Goal: Check status: Check status

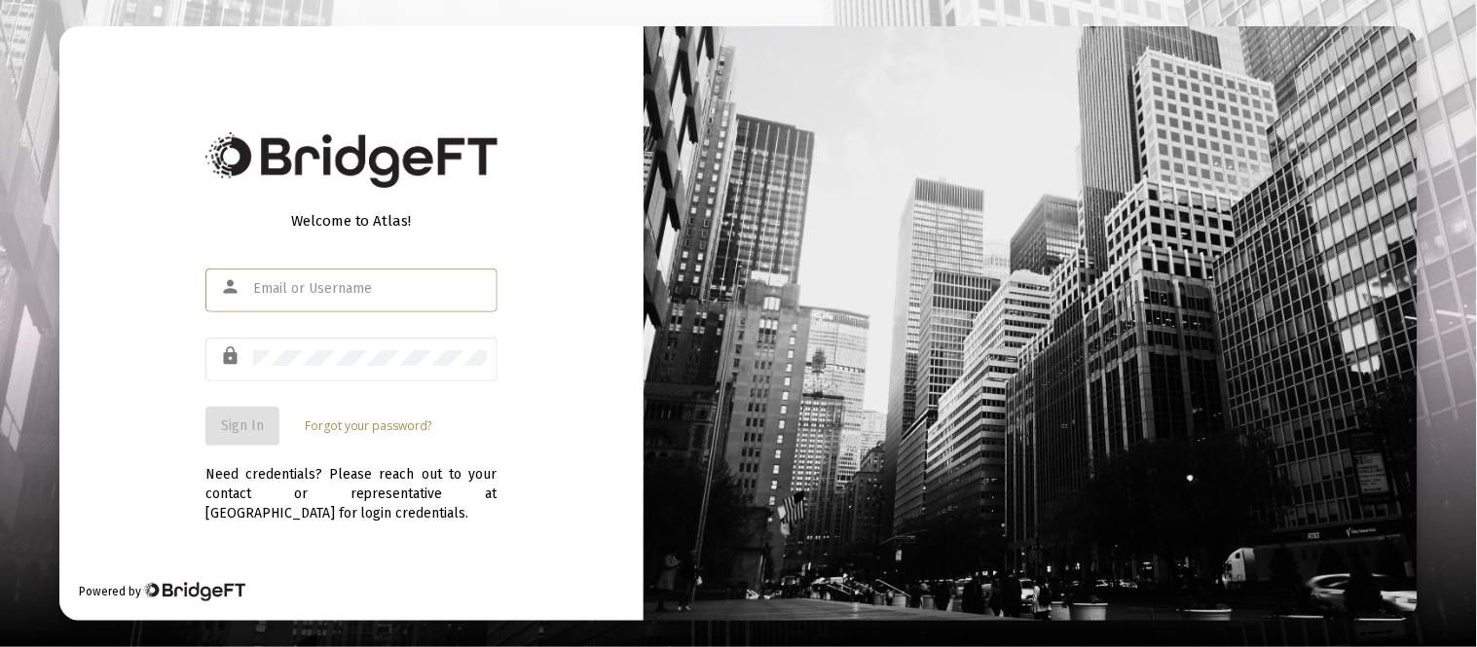
click at [292, 296] on input "text" at bounding box center [370, 289] width 234 height 16
type input "[EMAIL_ADDRESS][DOMAIN_NAME]"
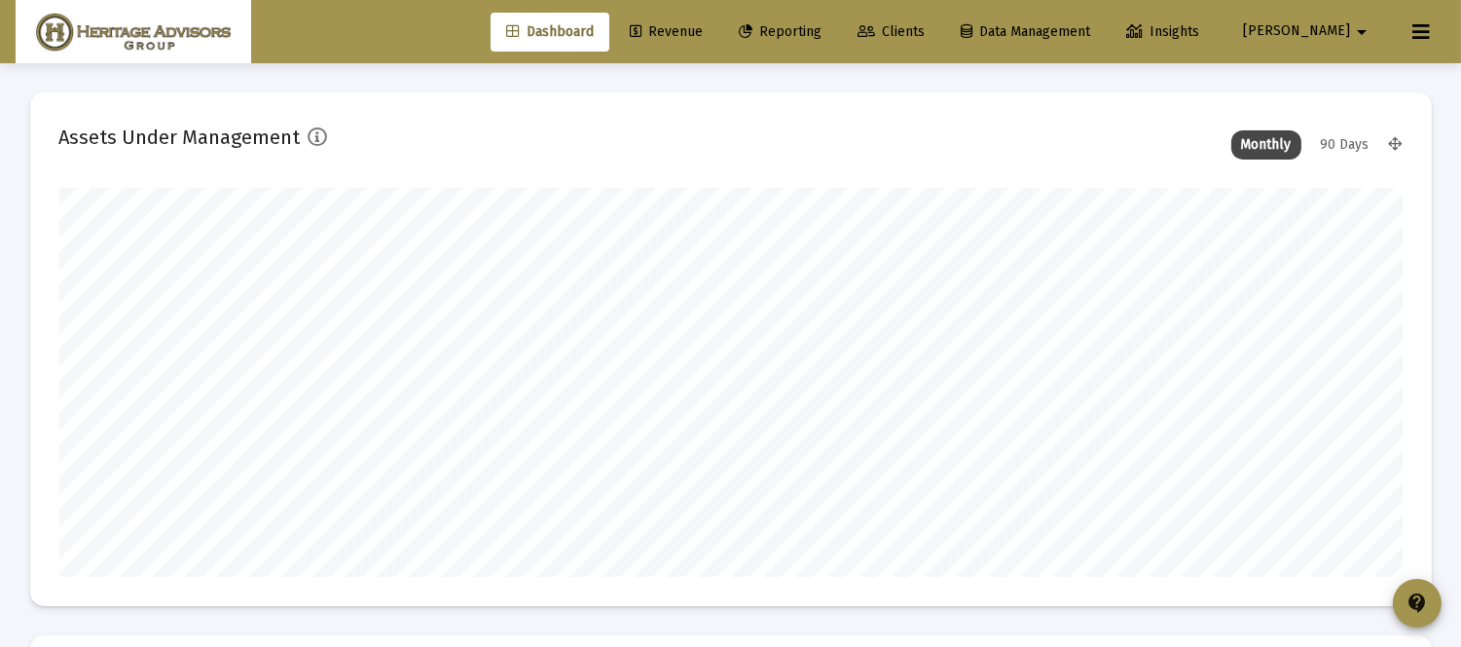
scroll to position [389, 1343]
type input "[DATE]"
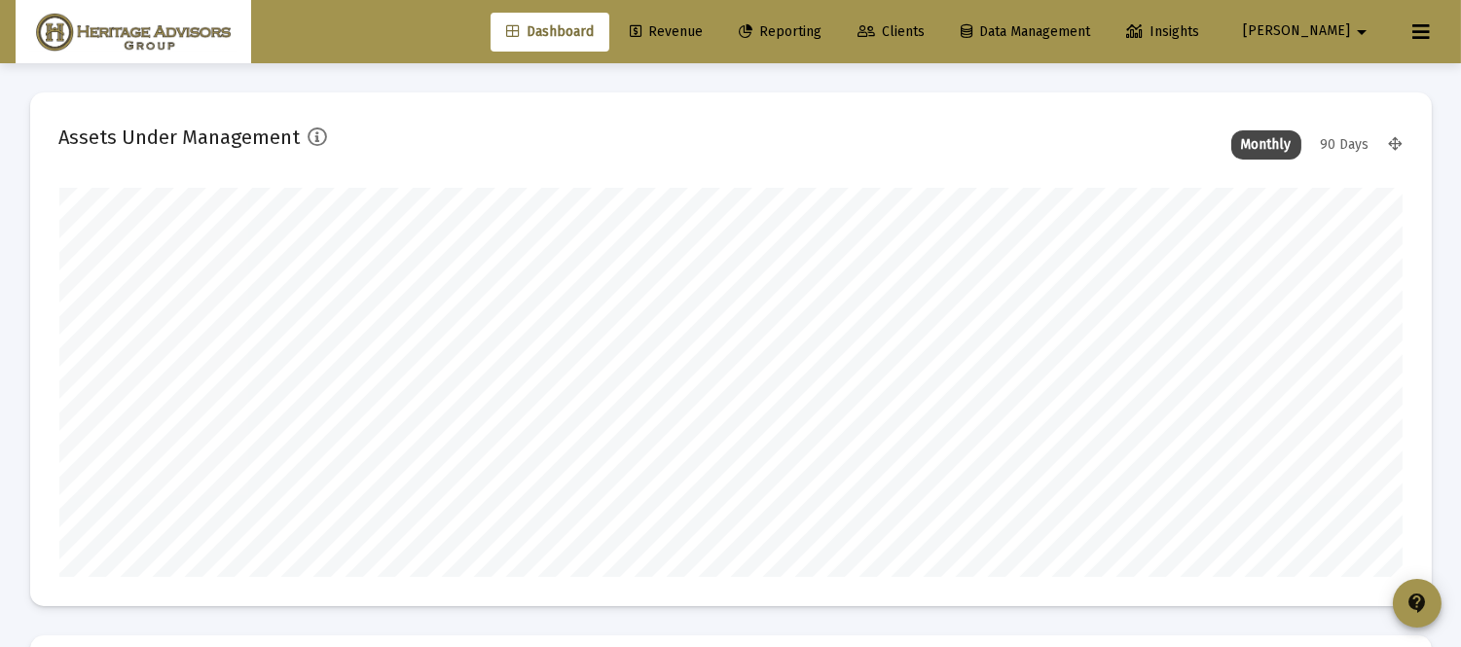
click at [806, 26] on span "Reporting" at bounding box center [780, 31] width 83 height 17
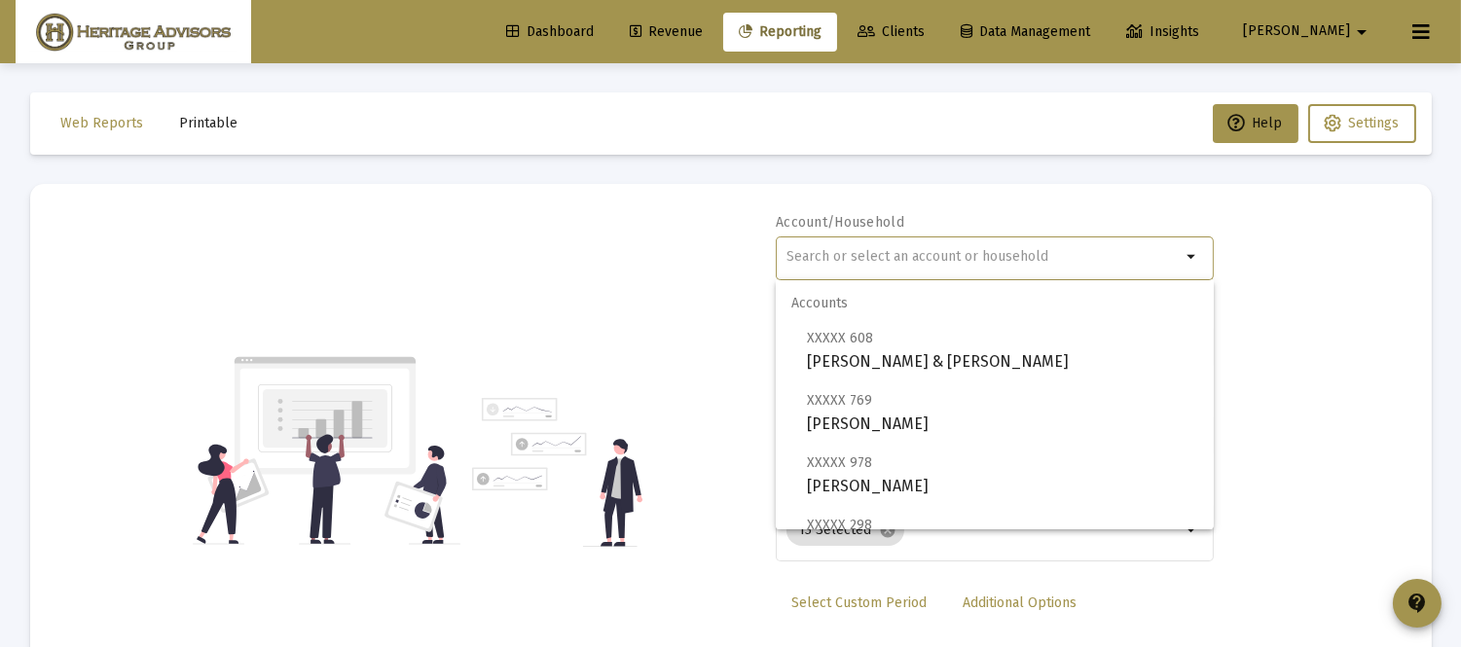
click at [878, 256] on input "text" at bounding box center [984, 257] width 394 height 16
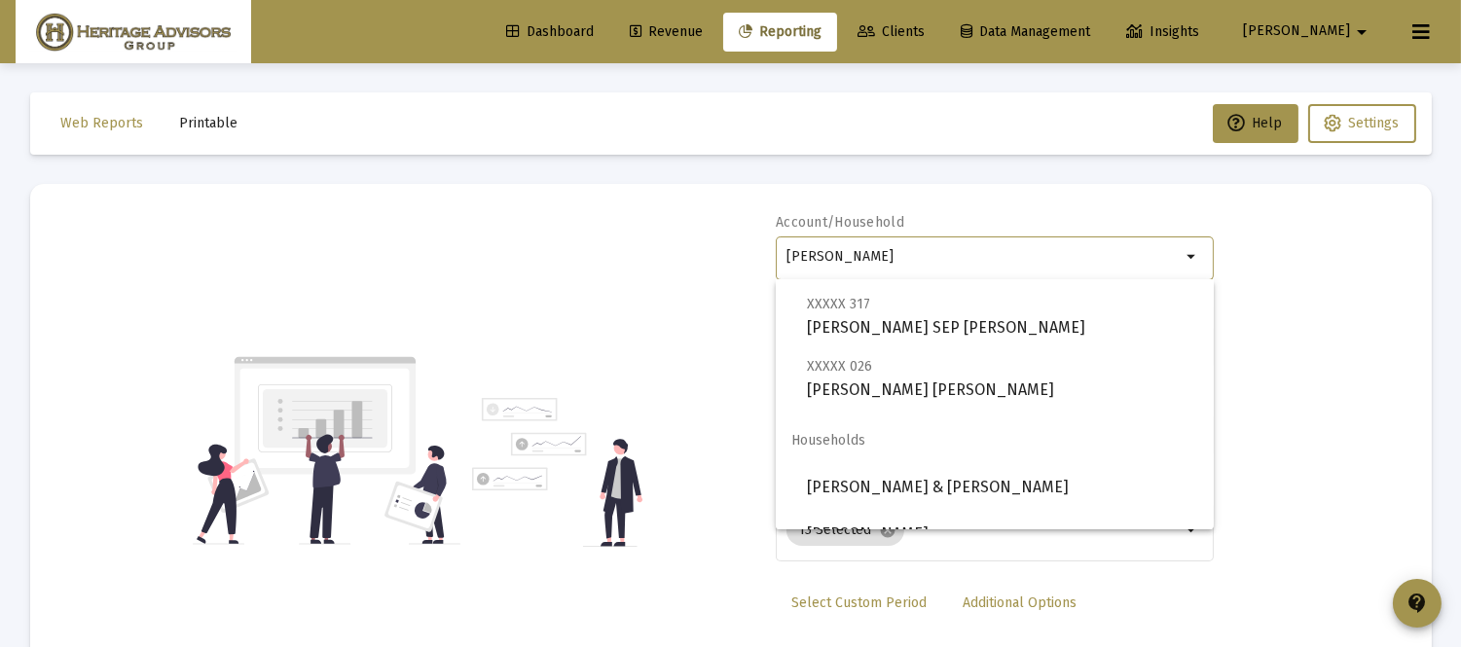
scroll to position [249, 0]
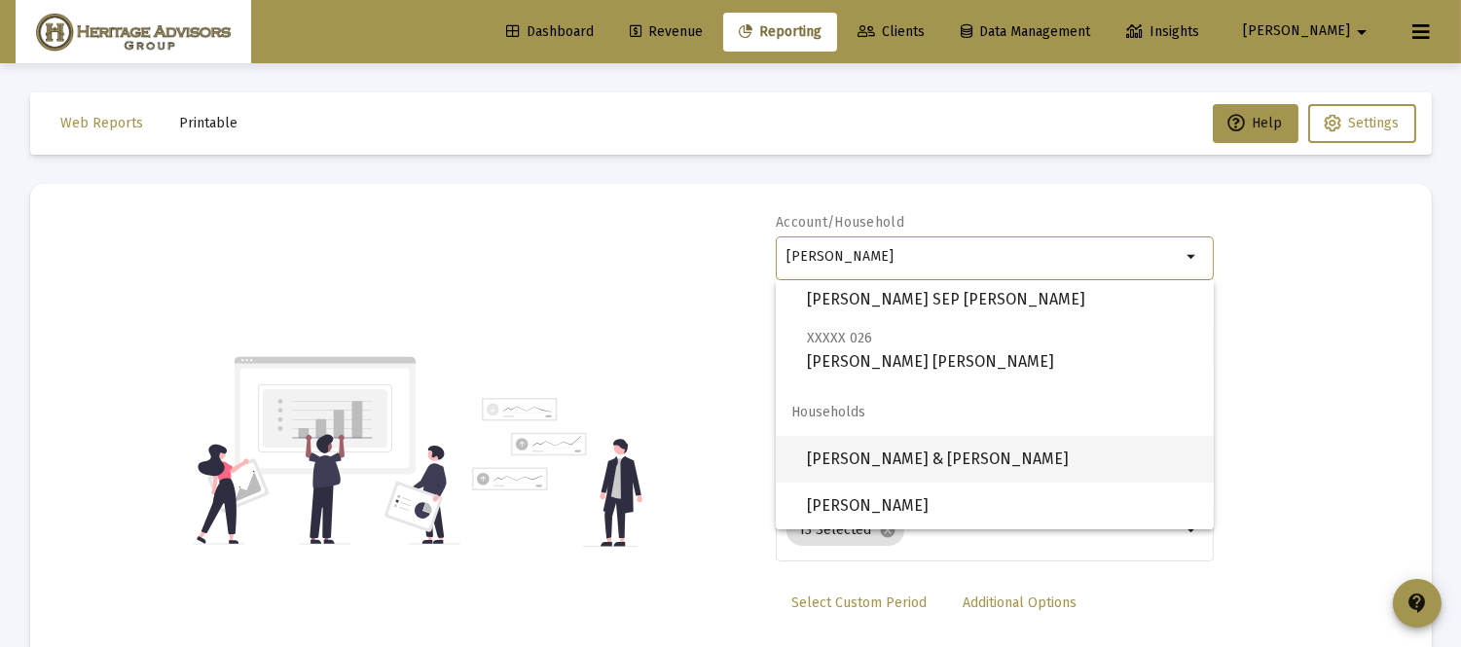
click at [986, 468] on span "[PERSON_NAME] & [PERSON_NAME]" at bounding box center [1002, 459] width 391 height 47
type input "[PERSON_NAME] & [PERSON_NAME]"
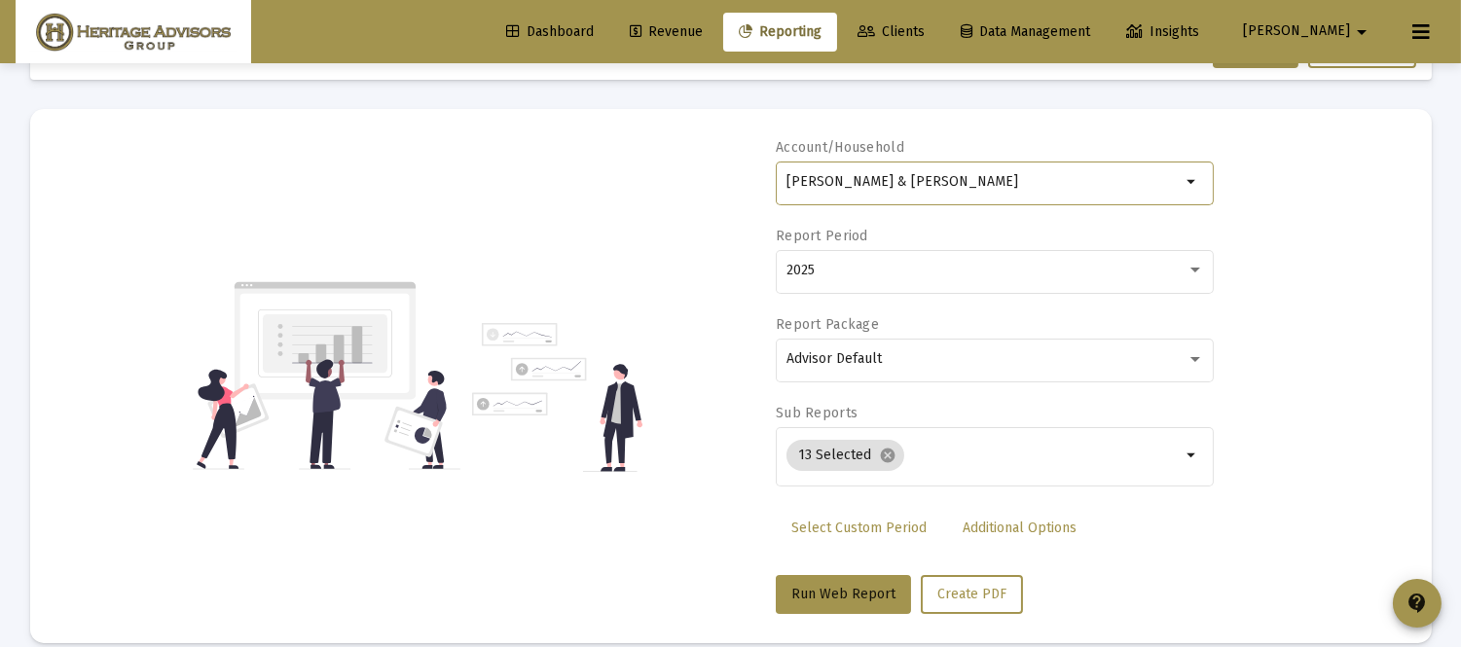
scroll to position [99, 0]
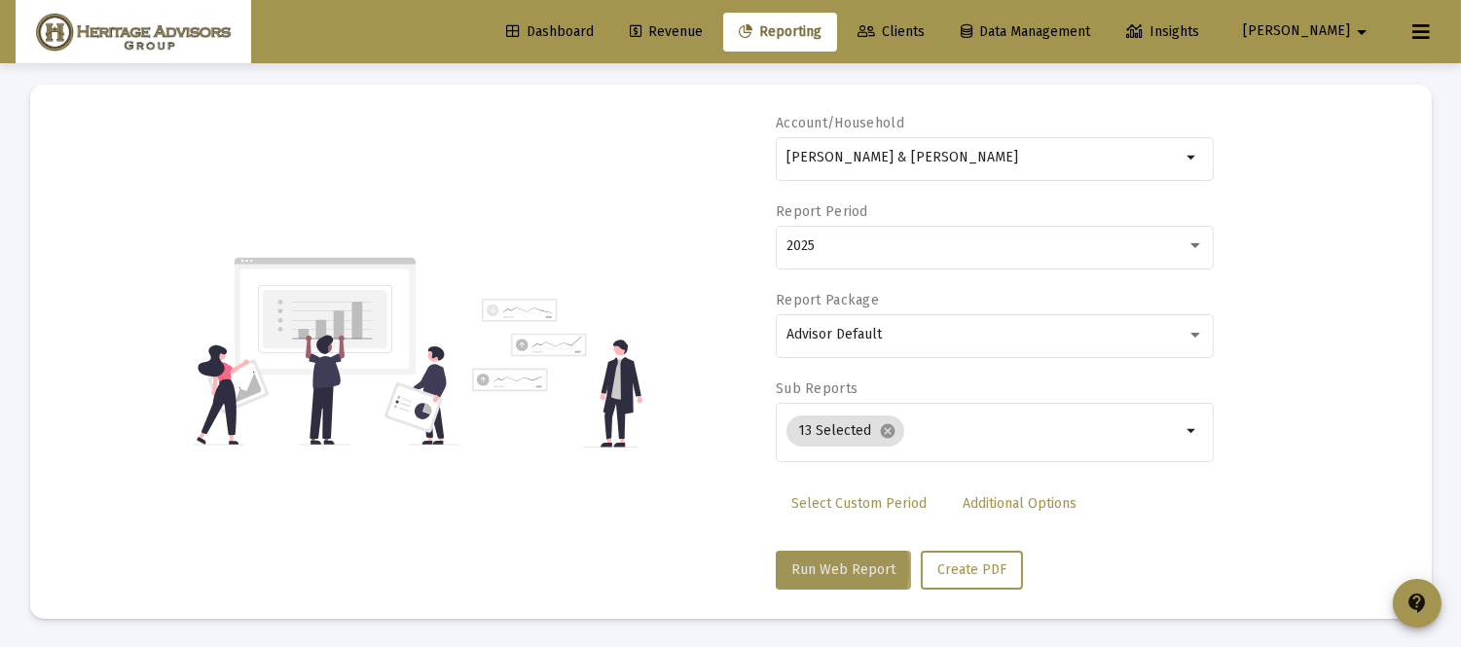
click at [831, 569] on span "Run Web Report" at bounding box center [843, 570] width 104 height 17
select select "View all"
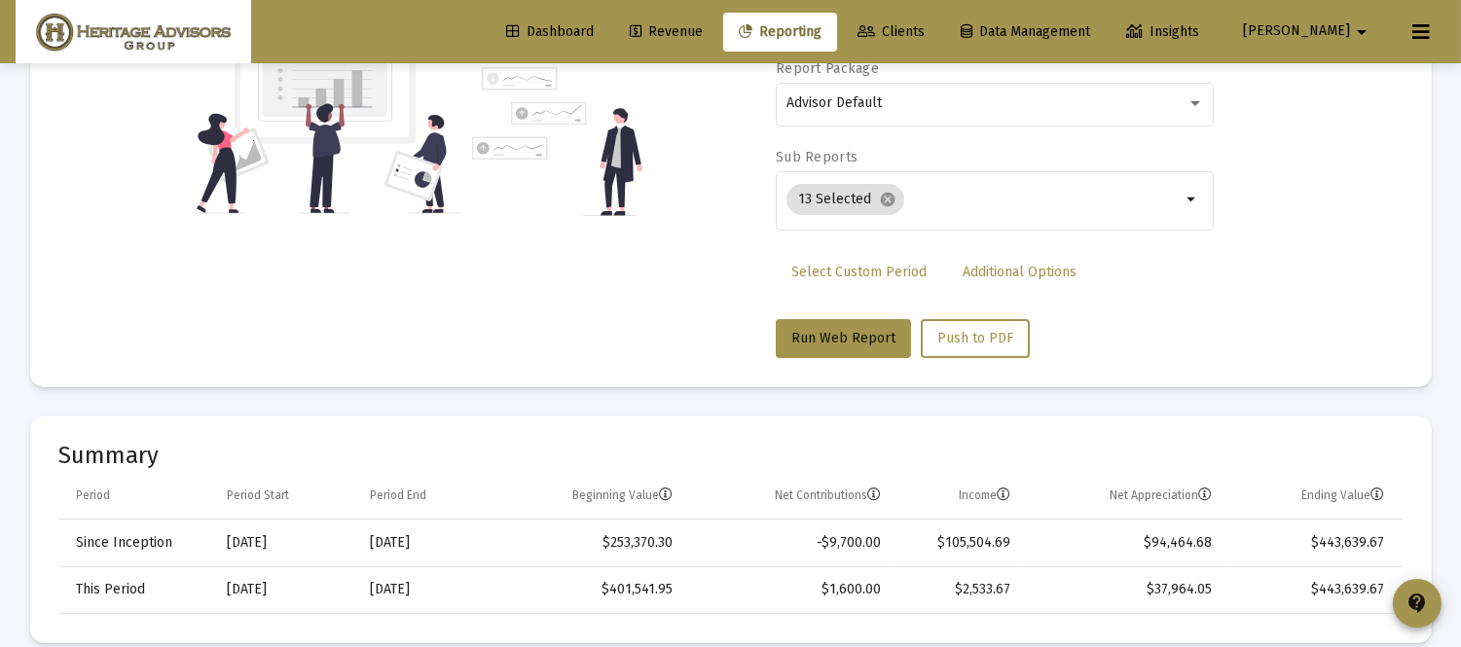
scroll to position [0, 0]
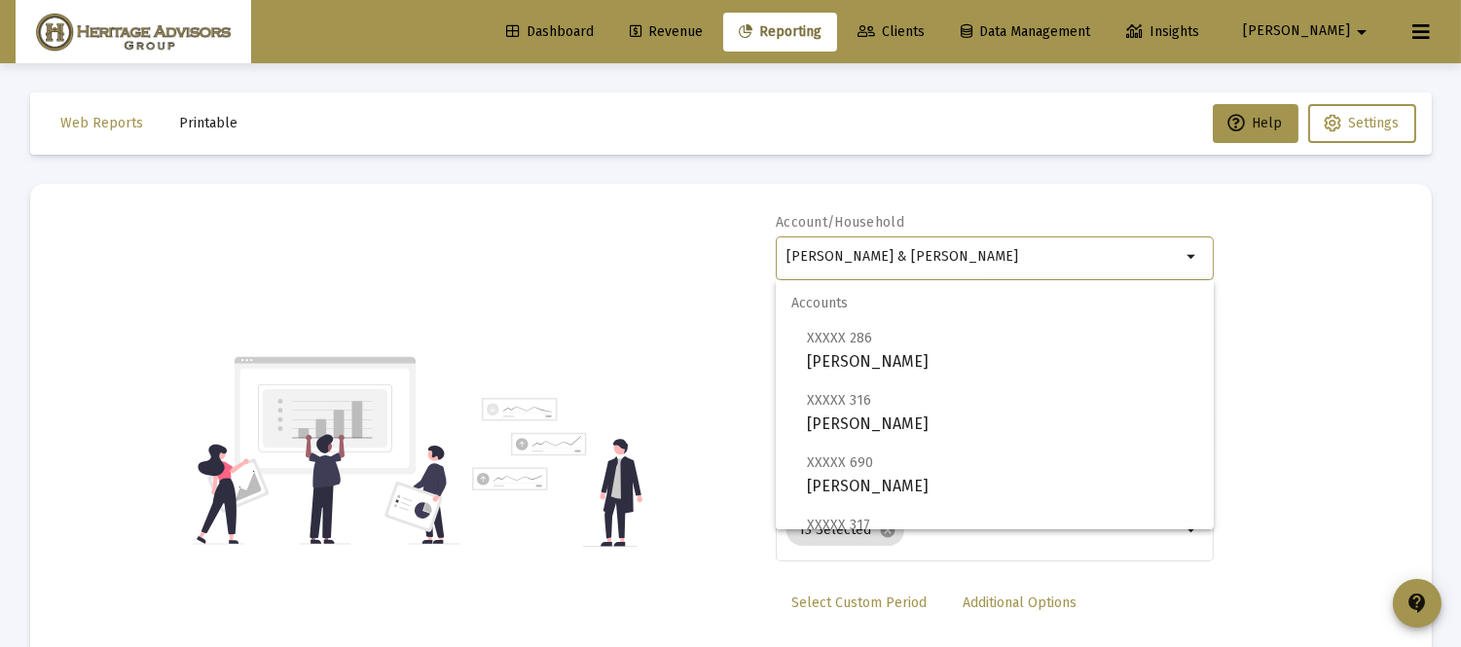
drag, startPoint x: 994, startPoint y: 255, endPoint x: 574, endPoint y: 278, distance: 420.2
click at [574, 278] on div "Account/Household [PERSON_NAME] & [PERSON_NAME] Household arrow_drop_down Repor…" at bounding box center [730, 451] width 1343 height 476
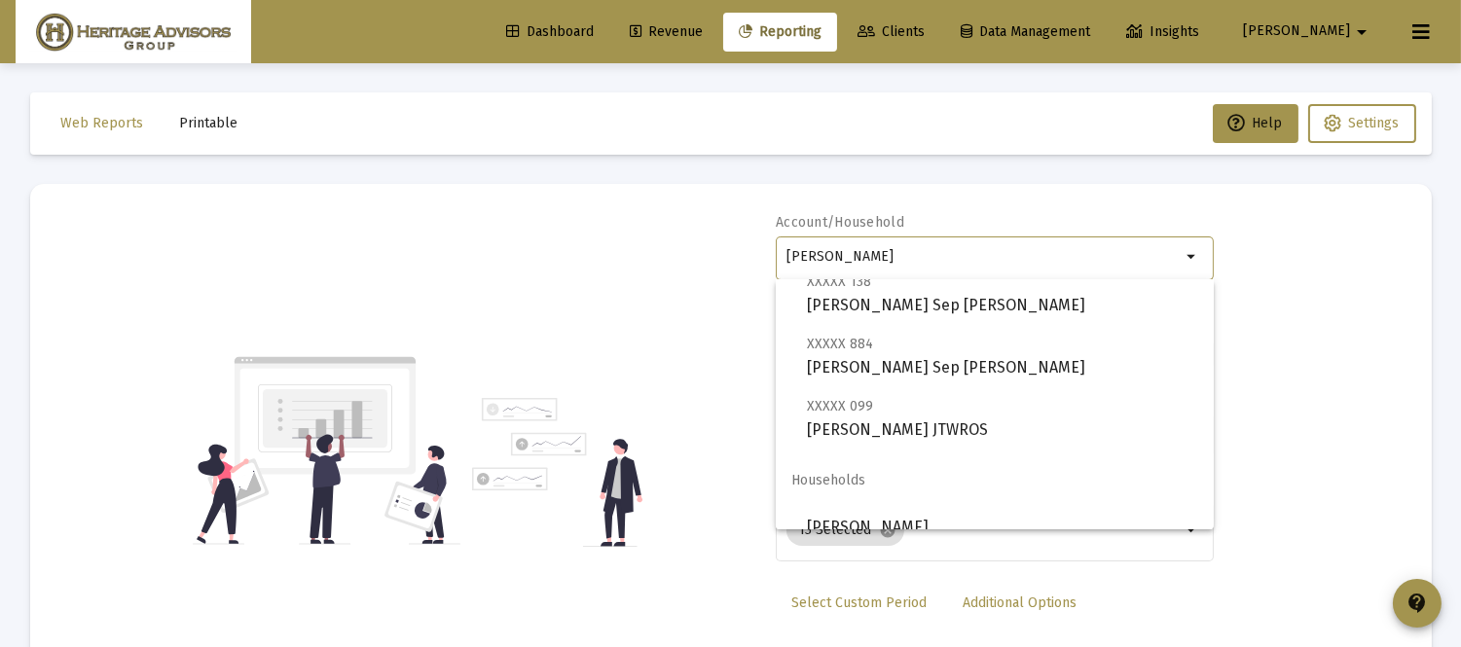
scroll to position [747, 0]
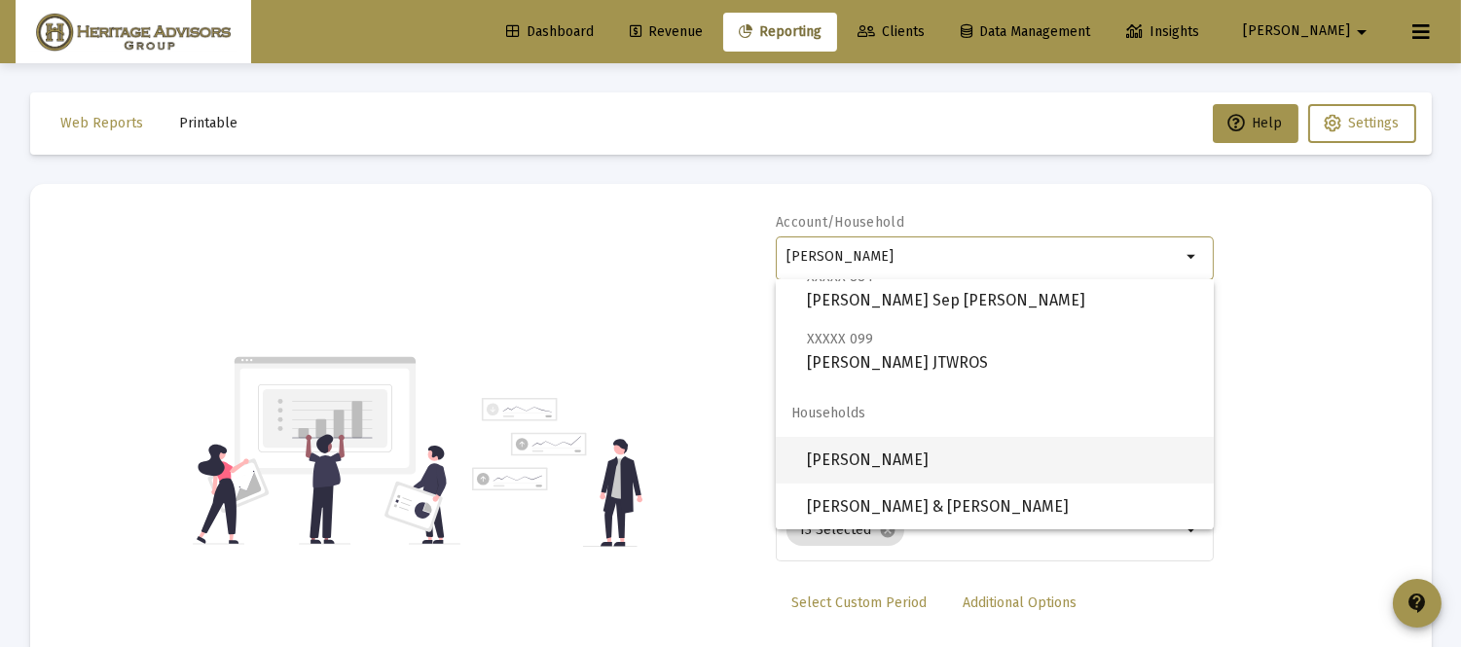
click at [961, 449] on span "[PERSON_NAME]" at bounding box center [1002, 460] width 391 height 47
type input "[PERSON_NAME]"
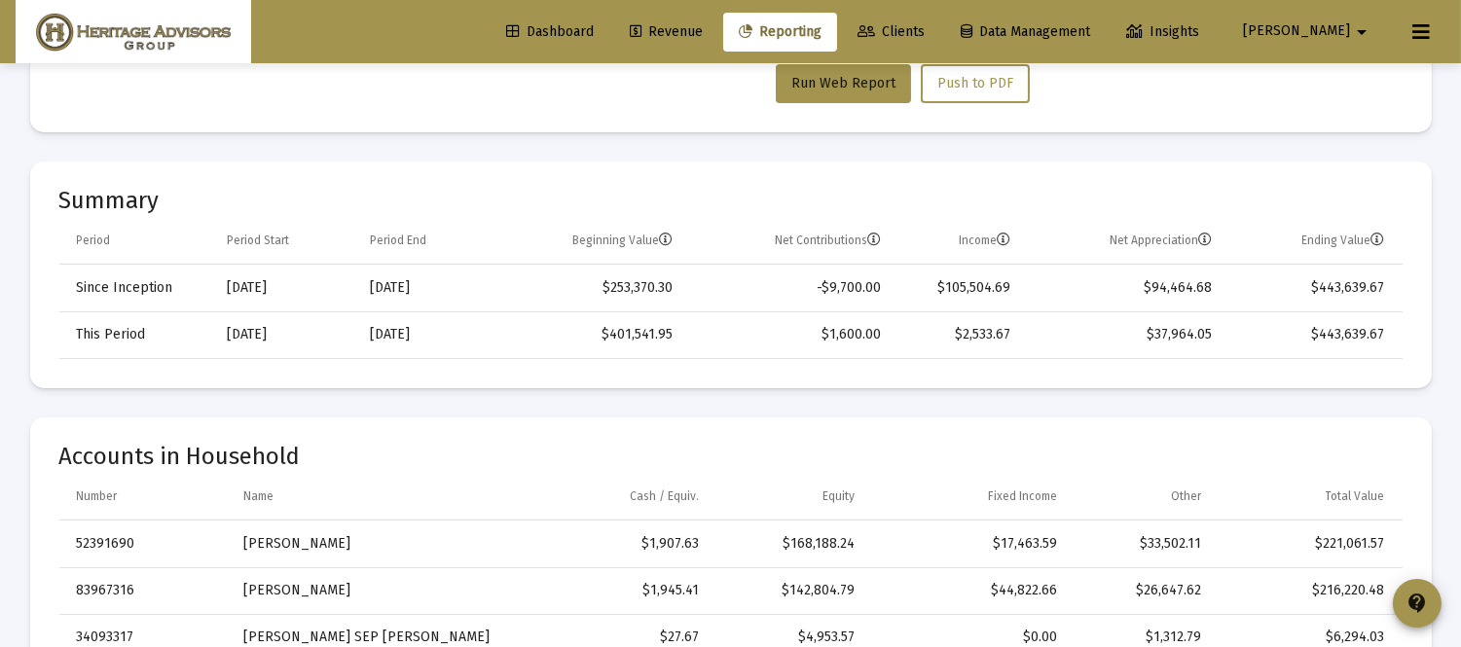
scroll to position [477, 0]
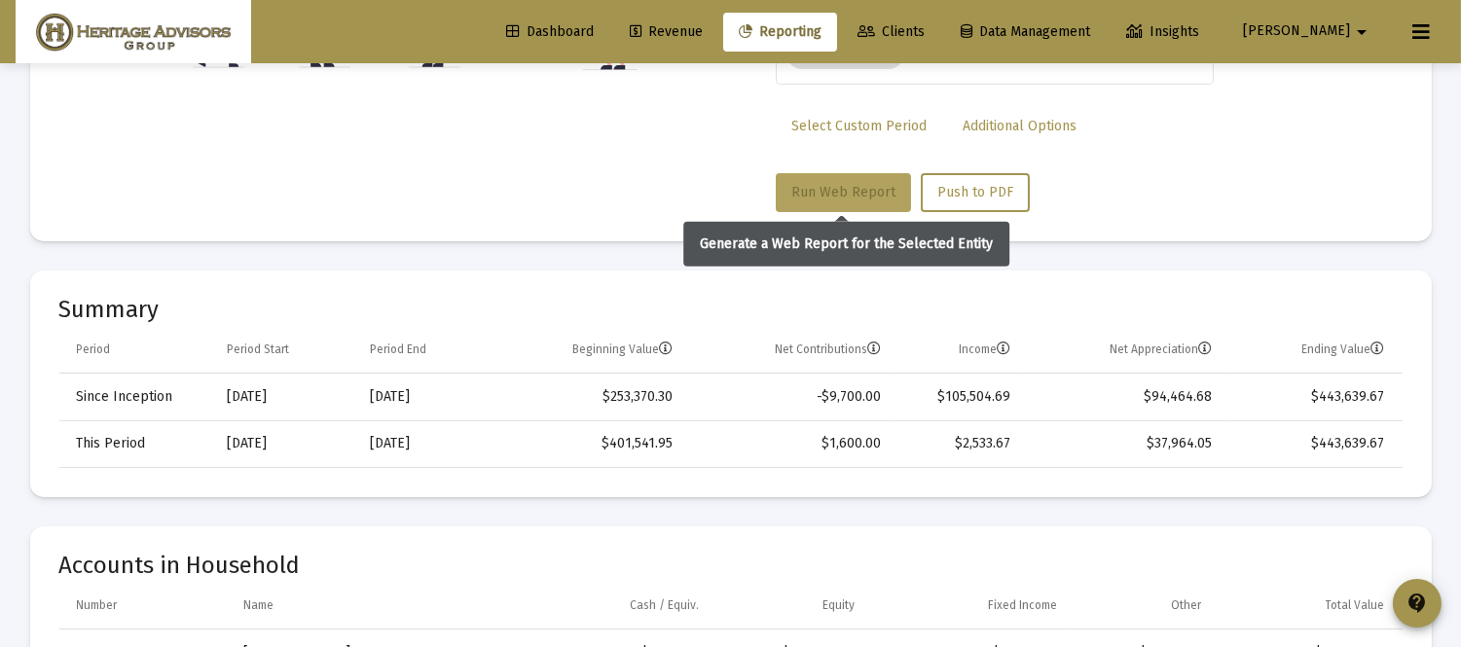
click at [808, 185] on span "Run Web Report" at bounding box center [843, 192] width 104 height 17
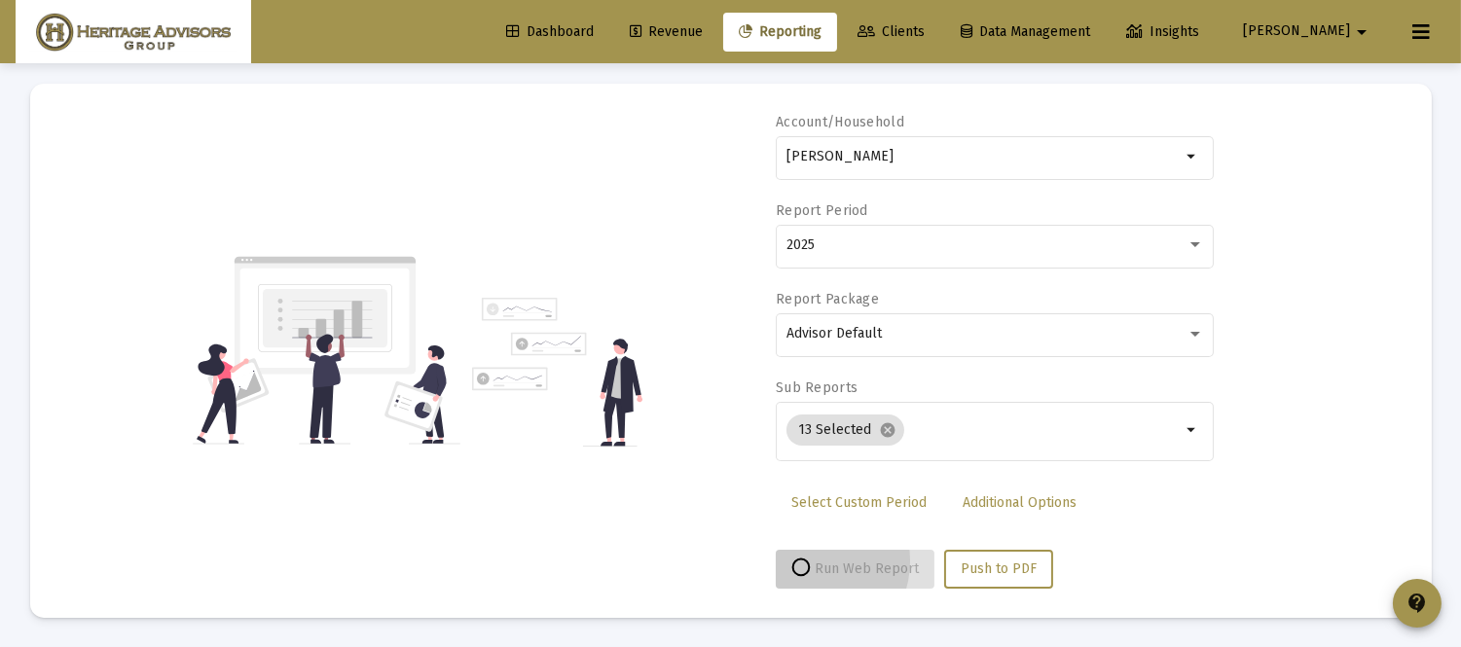
scroll to position [99, 0]
select select "View all"
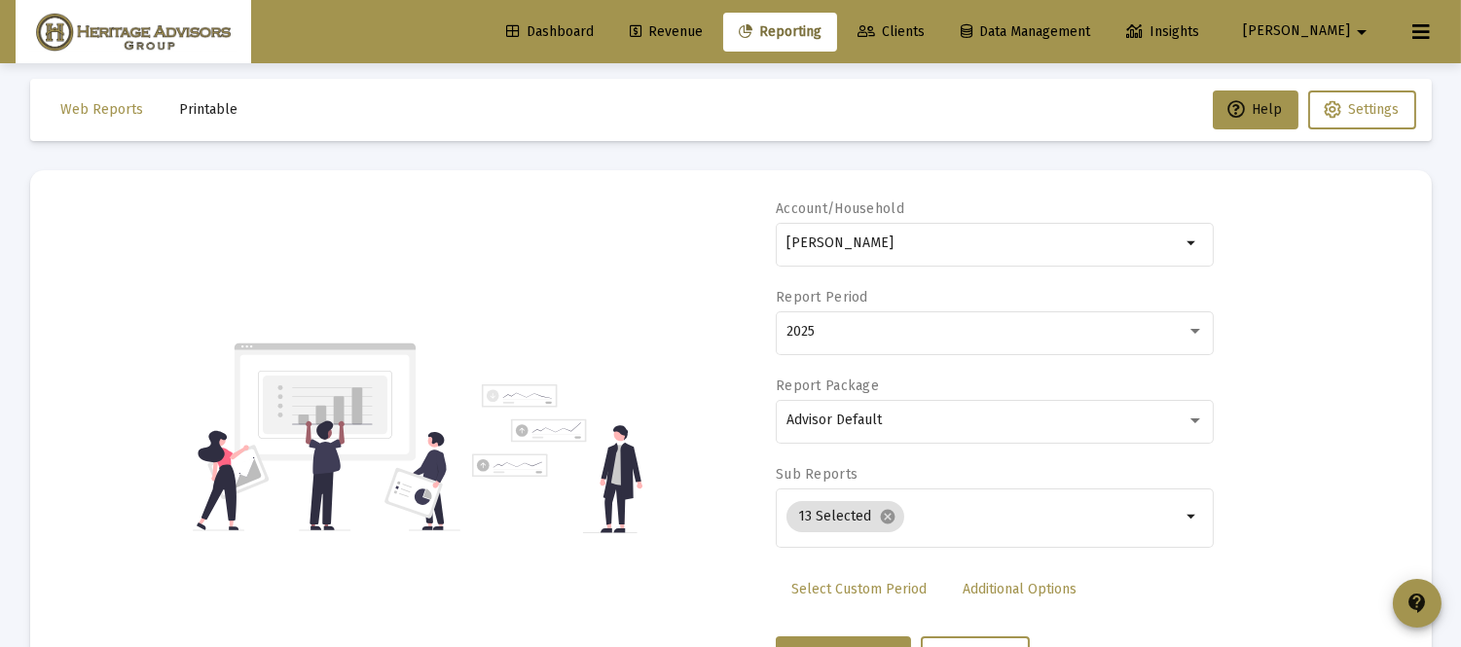
scroll to position [0, 0]
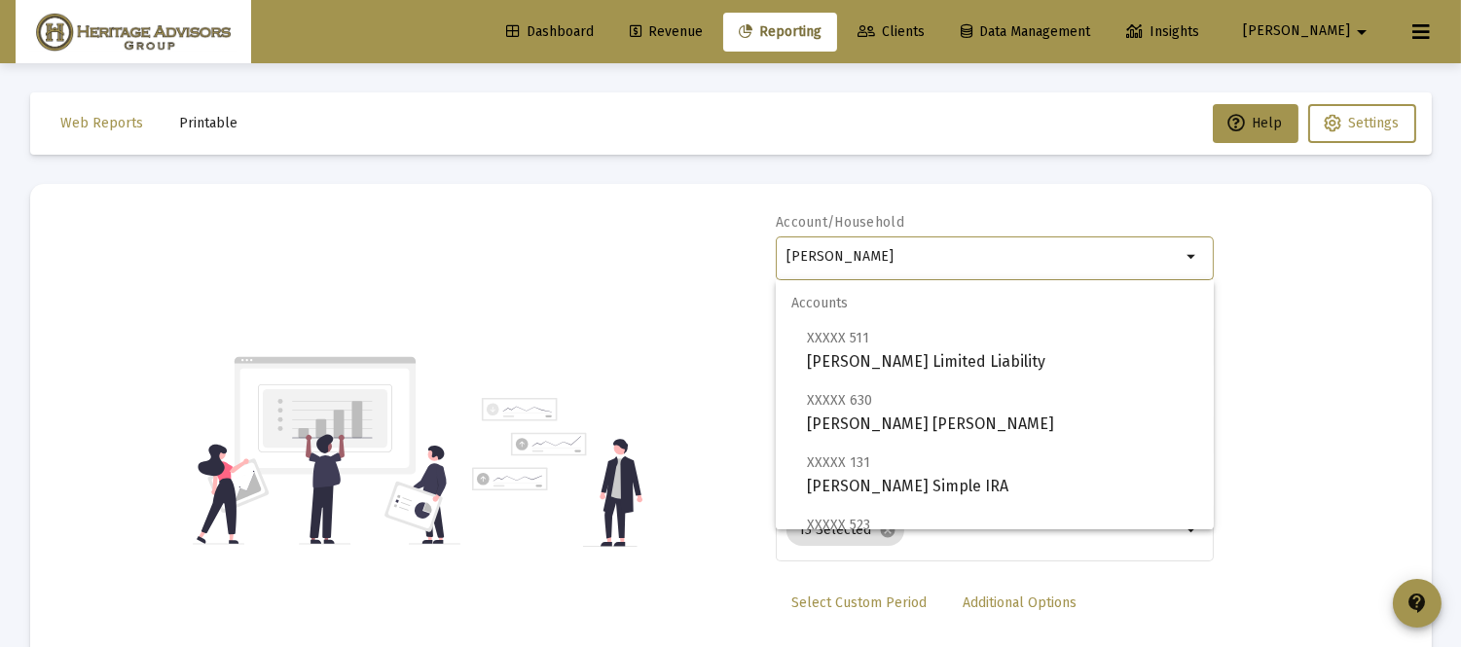
drag, startPoint x: 983, startPoint y: 257, endPoint x: 363, endPoint y: 391, distance: 634.5
click at [370, 390] on div "Account/[PERSON_NAME] arrow_drop_down Report Period 2025 Report Package Advisor…" at bounding box center [730, 451] width 1343 height 476
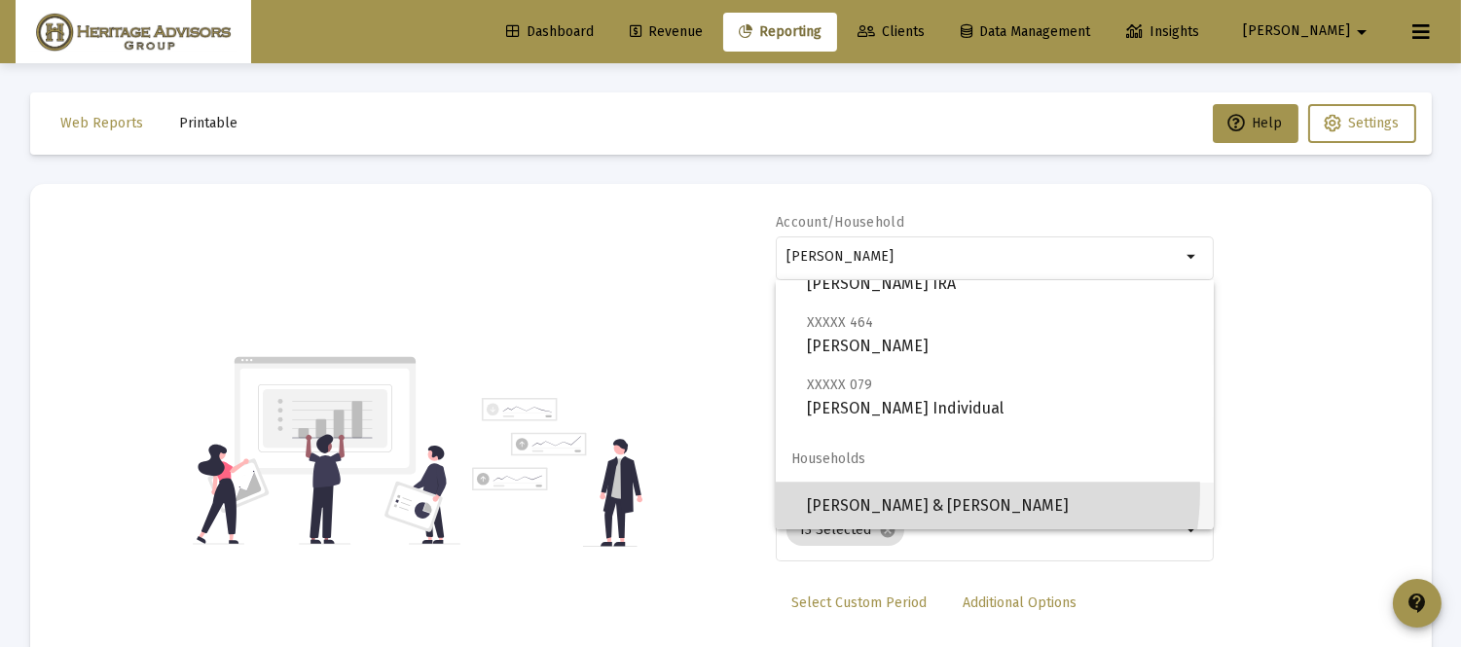
click at [916, 490] on span "[PERSON_NAME] & [PERSON_NAME]" at bounding box center [1002, 506] width 391 height 47
type input "[PERSON_NAME] & [PERSON_NAME]"
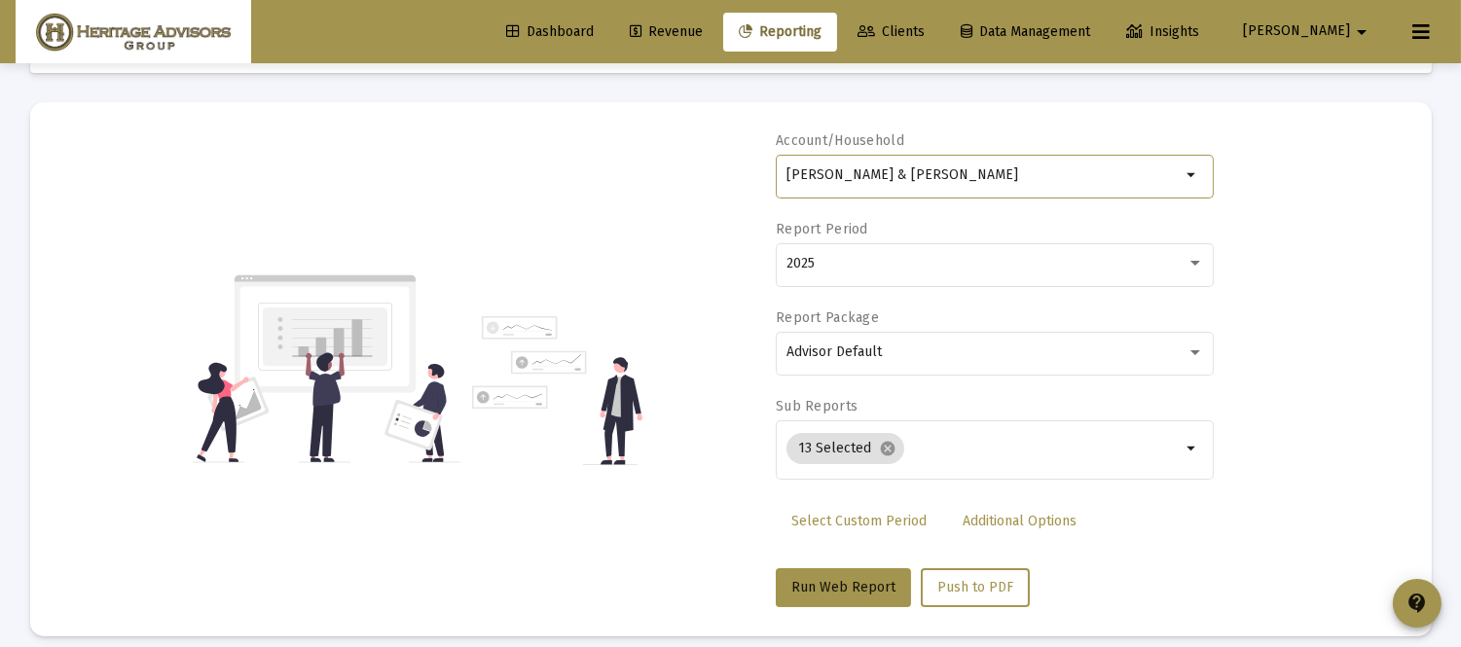
scroll to position [122, 0]
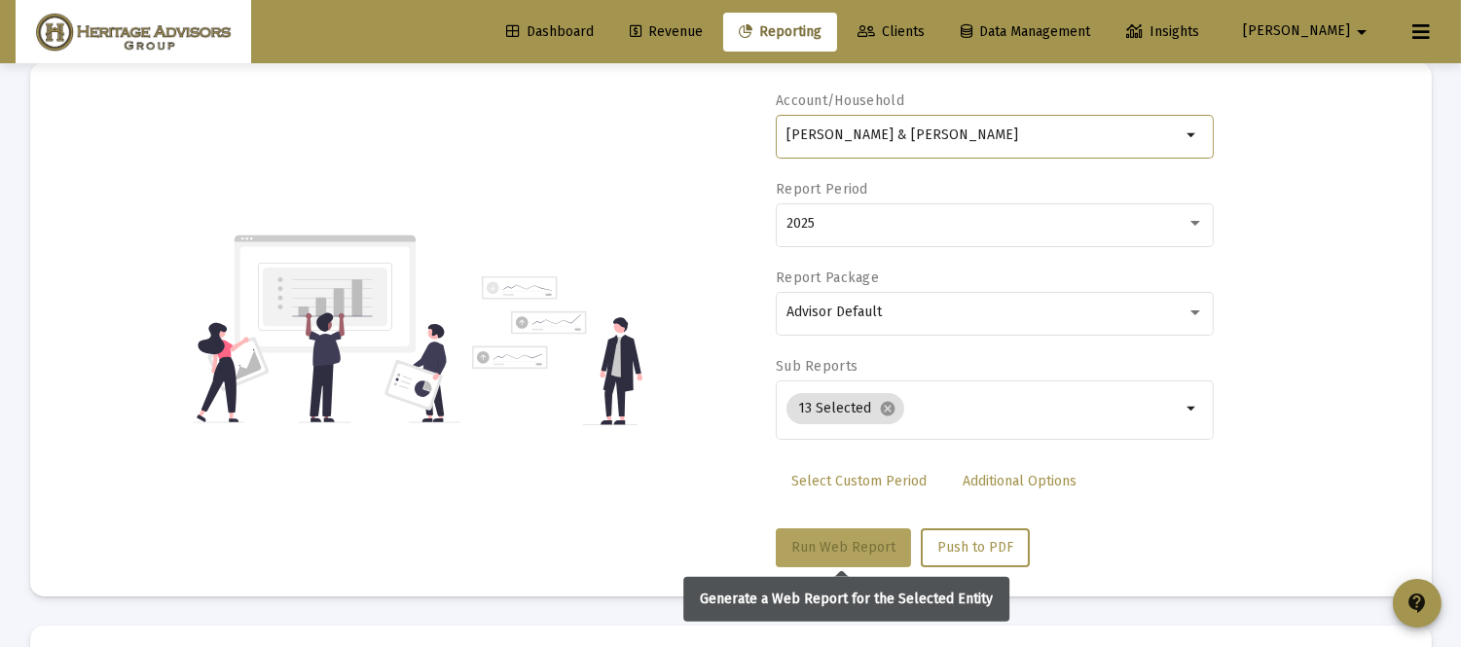
click at [848, 539] on span "Run Web Report" at bounding box center [843, 547] width 104 height 17
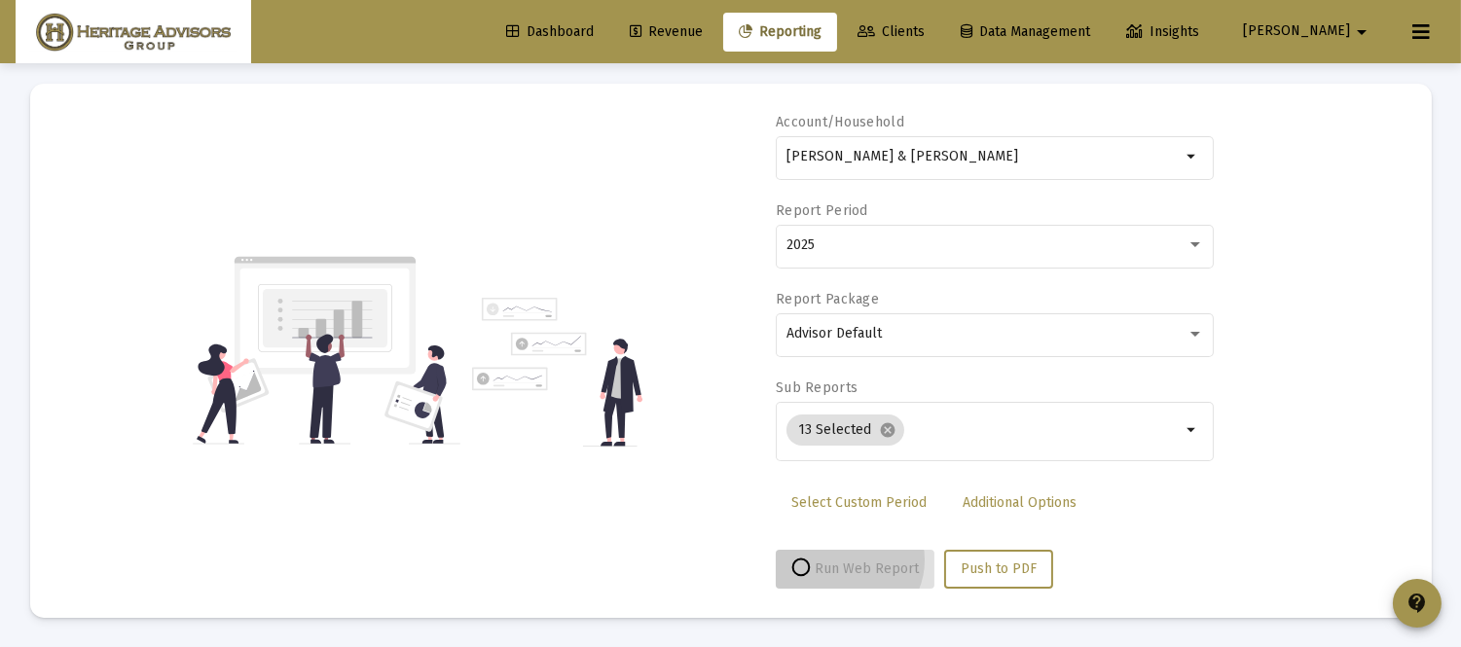
scroll to position [99, 0]
select select "View all"
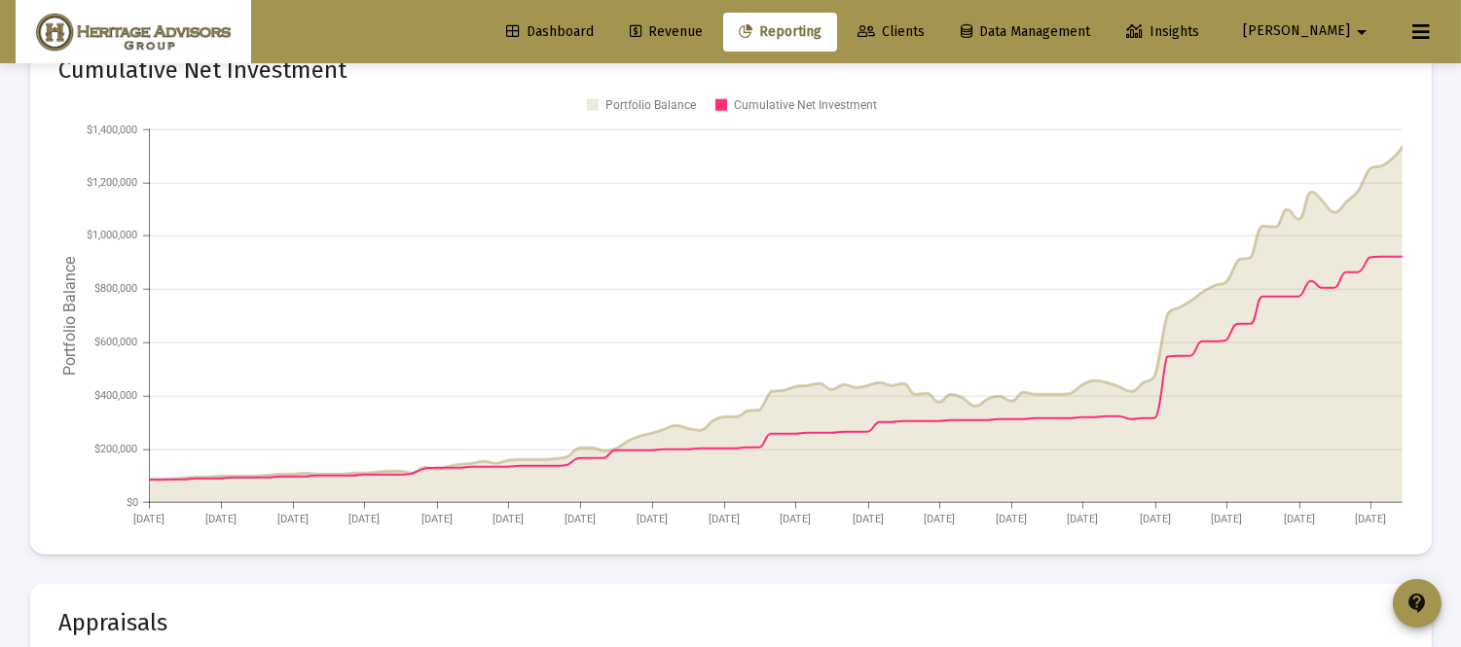
scroll to position [0, 0]
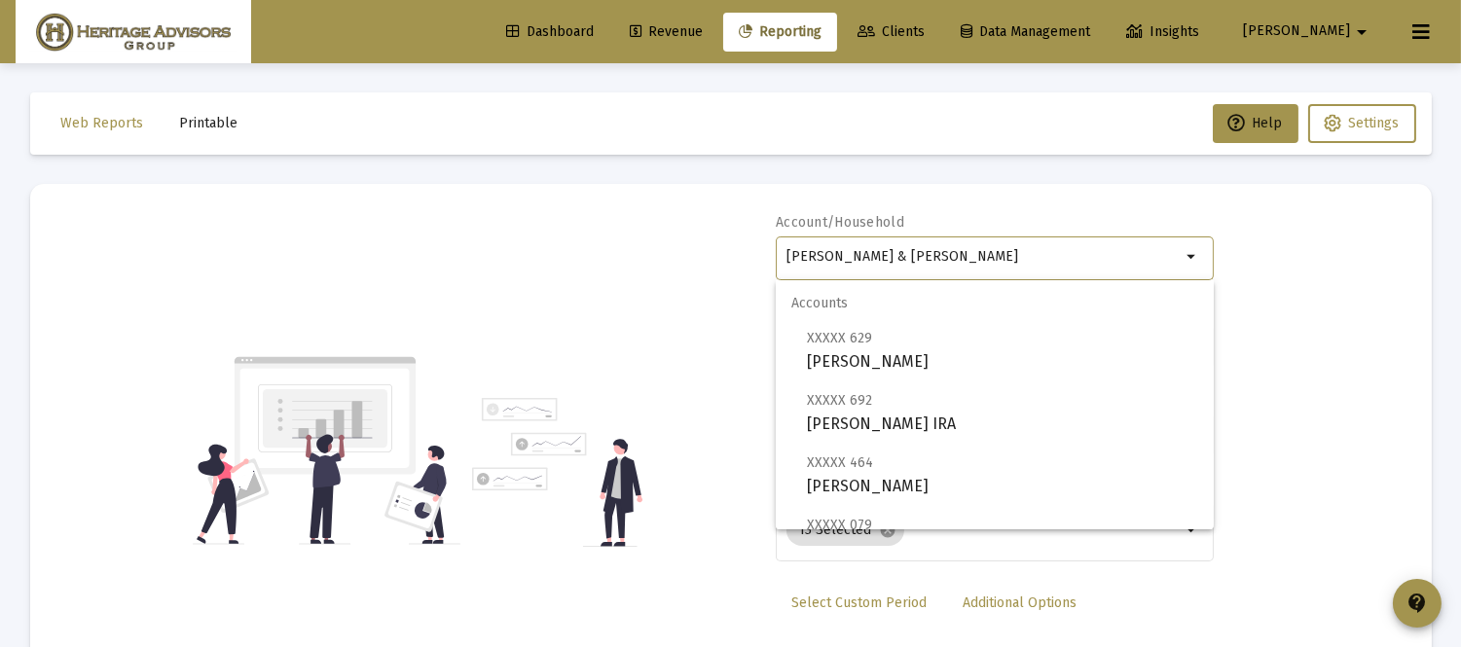
drag, startPoint x: 1010, startPoint y: 264, endPoint x: 188, endPoint y: 268, distance: 822.6
click at [201, 278] on div "Account/[PERSON_NAME] & [PERSON_NAME] arrow_drop_down Report Period 2025 Report…" at bounding box center [730, 451] width 1343 height 476
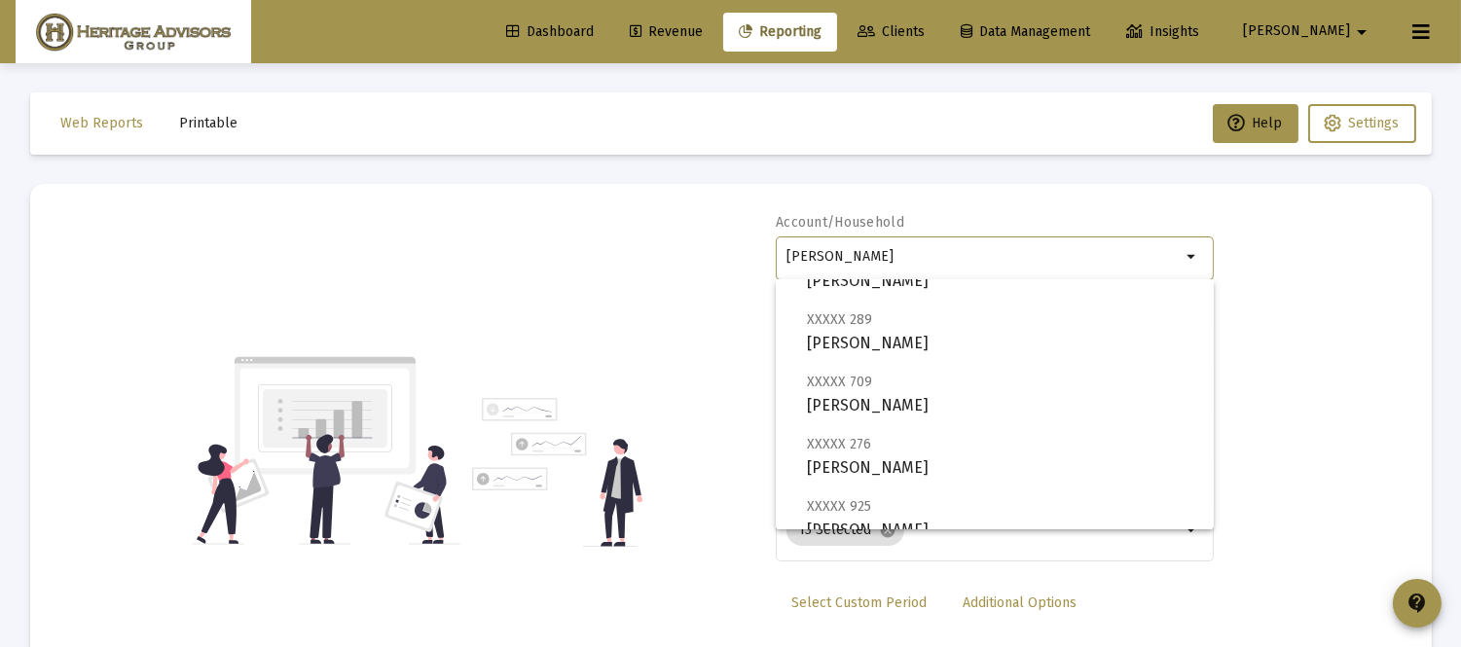
scroll to position [327, 0]
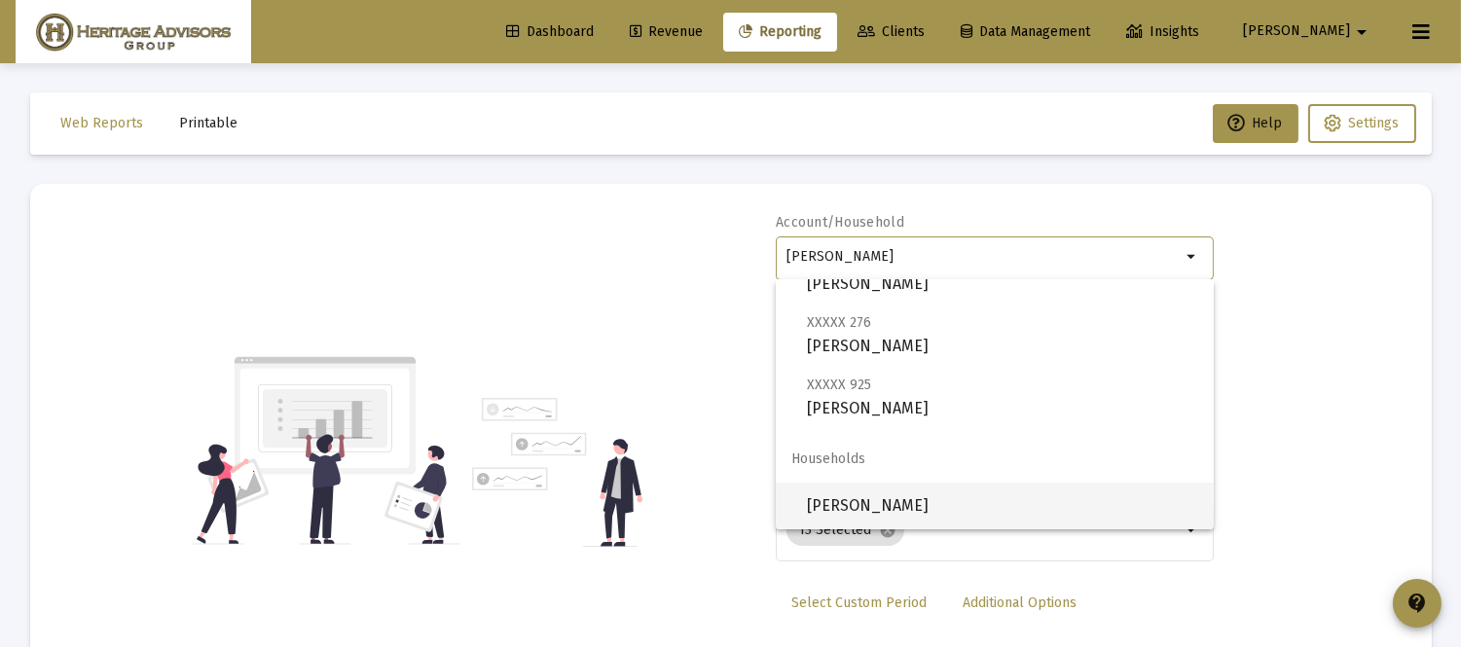
click at [965, 511] on span "[PERSON_NAME]" at bounding box center [1002, 506] width 391 height 47
type input "[PERSON_NAME]"
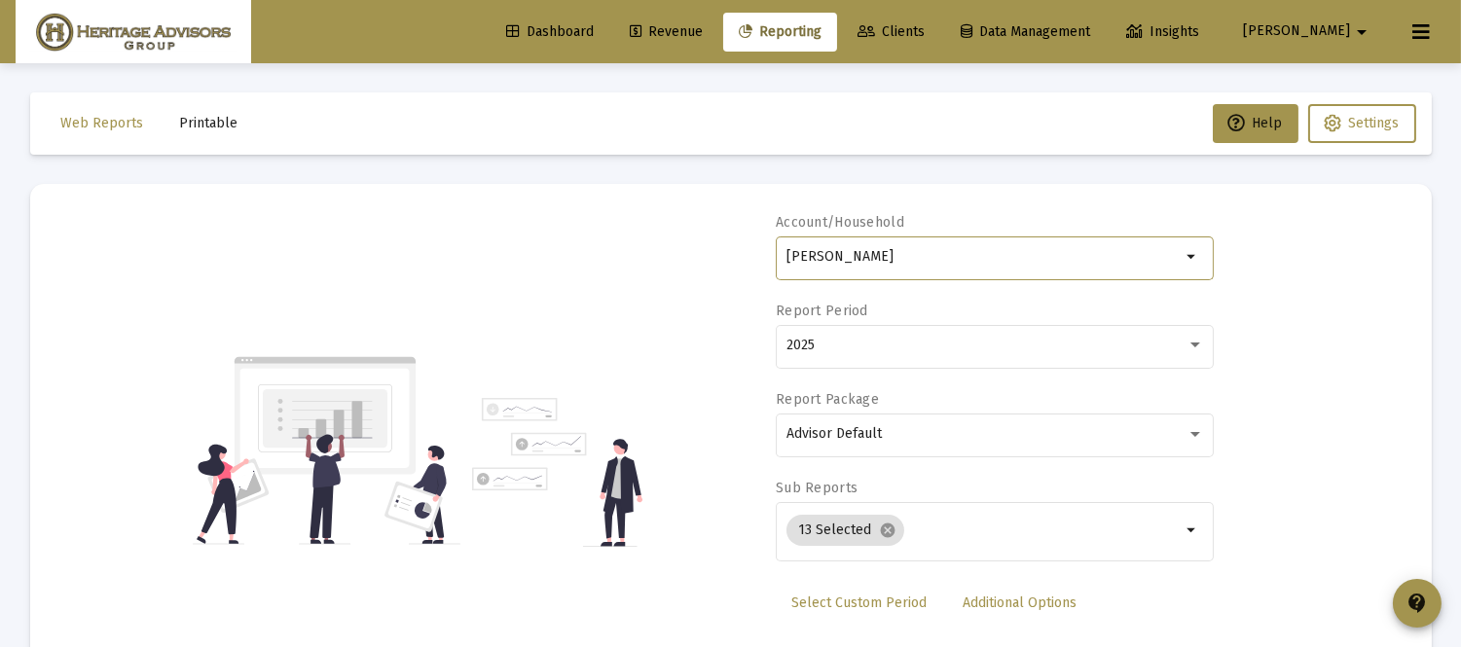
scroll to position [279, 0]
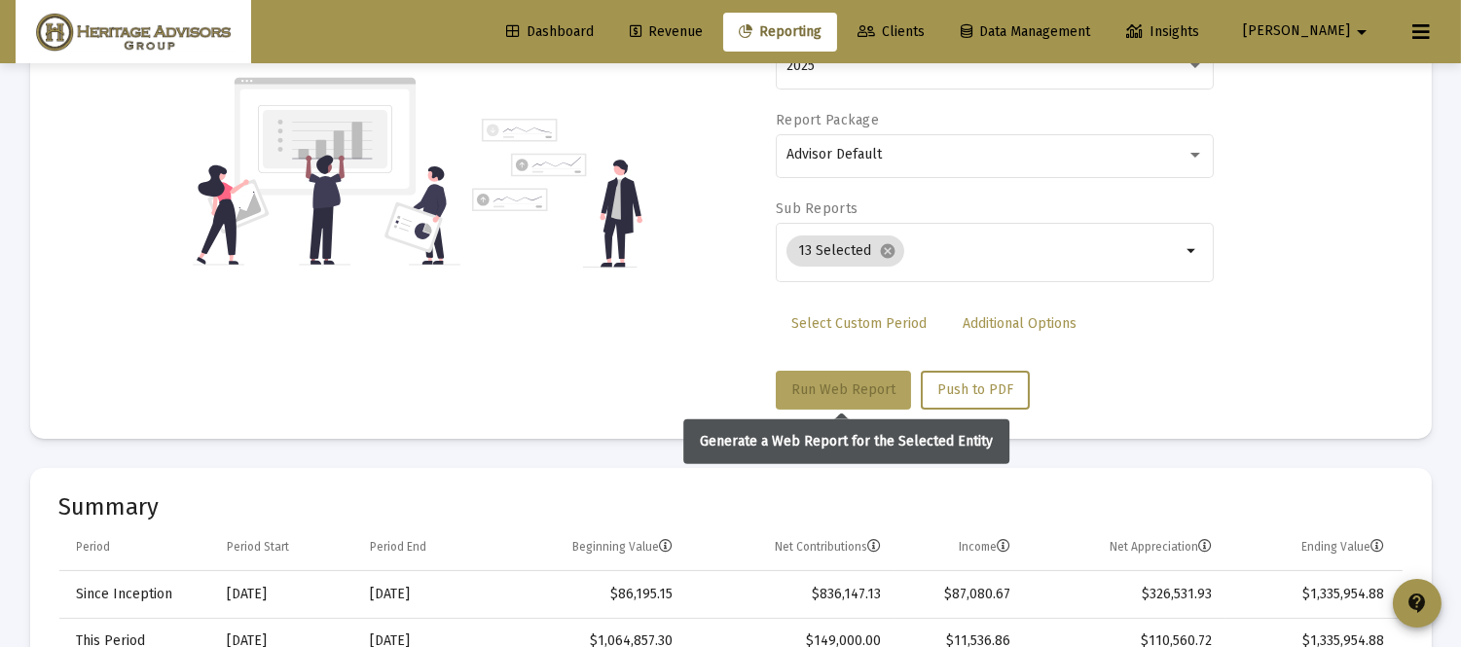
click at [828, 378] on button "Run Web Report" at bounding box center [843, 390] width 135 height 39
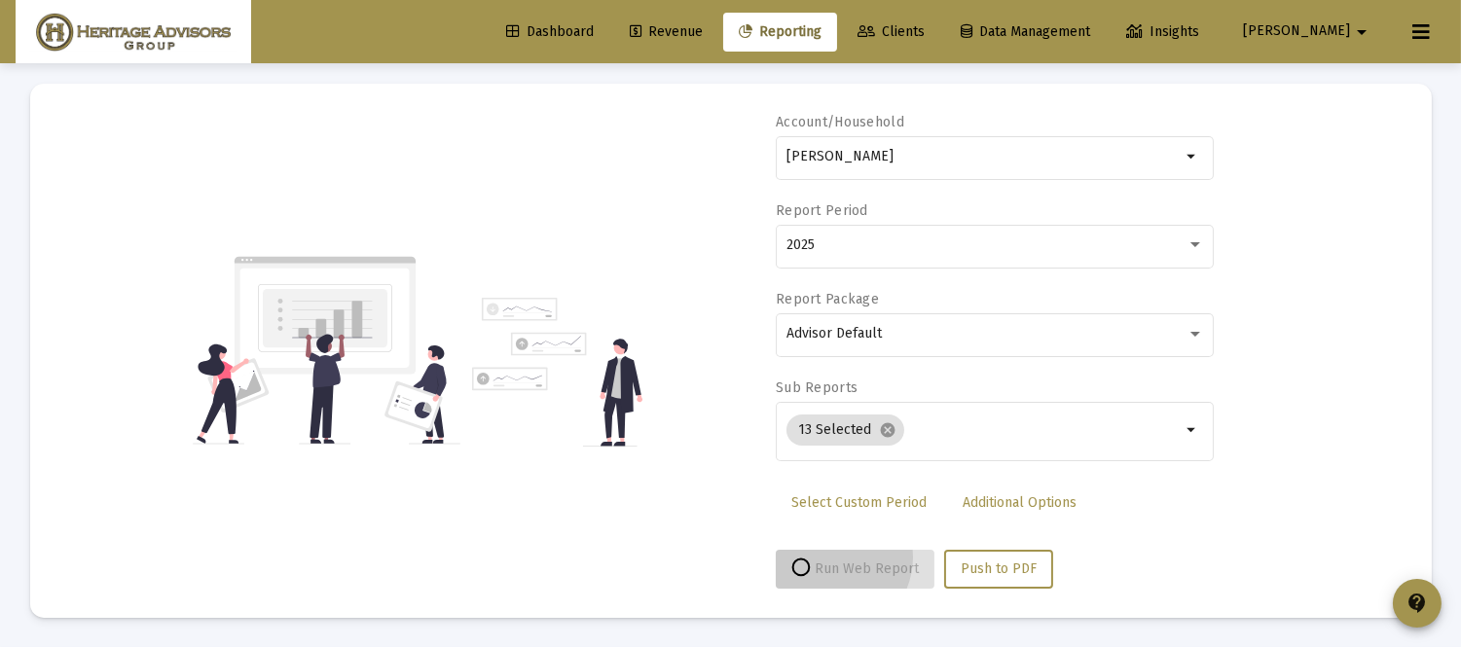
scroll to position [99, 0]
select select "View all"
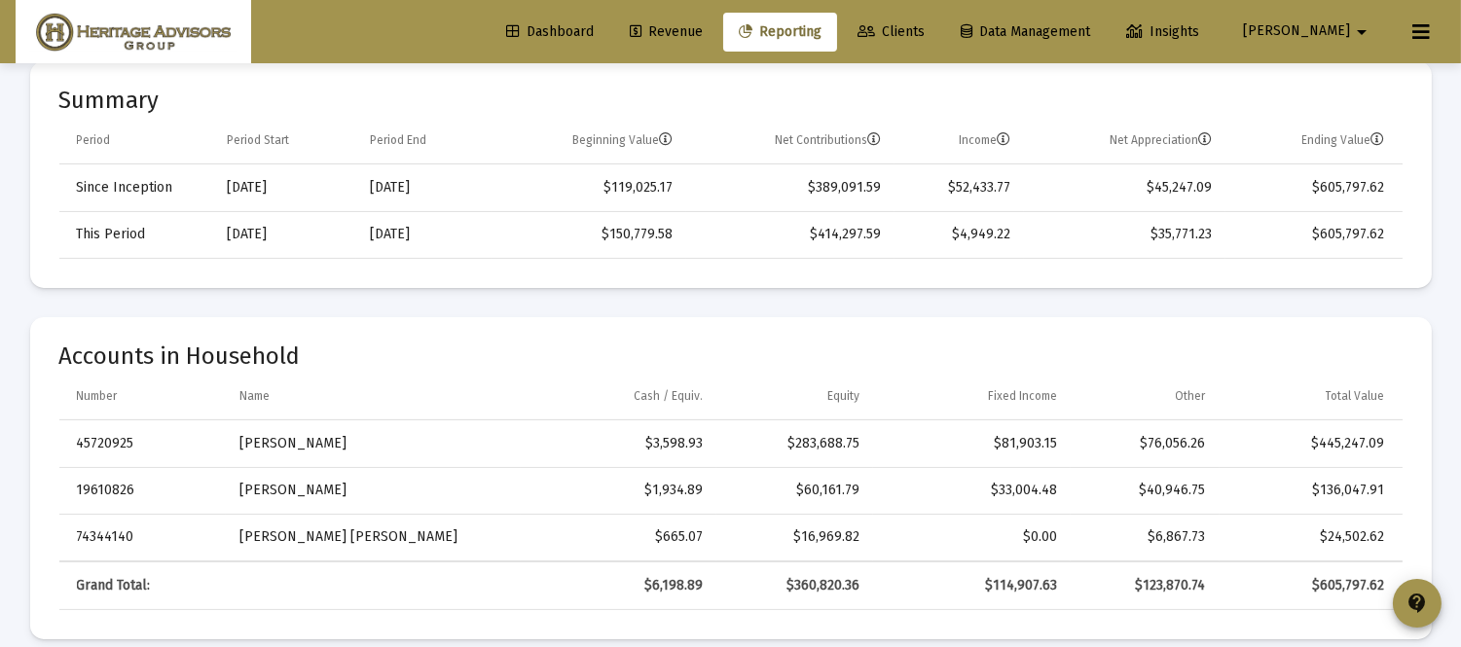
scroll to position [0, 0]
